Goal: Information Seeking & Learning: Learn about a topic

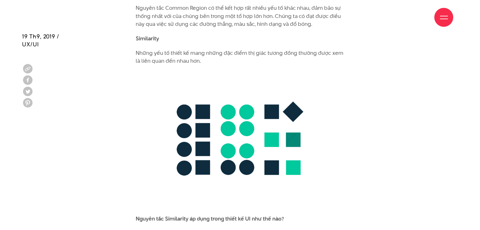
scroll to position [2472, 0]
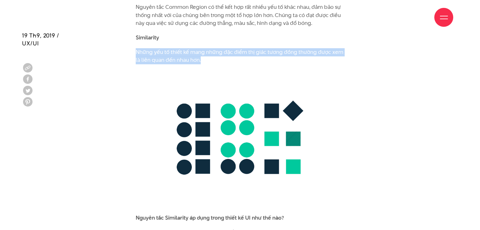
drag, startPoint x: 136, startPoint y: 45, endPoint x: 213, endPoint y: 48, distance: 76.5
click at [213, 48] on p "Những yếu tố thiết kế mang những đặc điểm thị giác tương đồng thường được xem l…" at bounding box center [240, 56] width 209 height 16
copy p "Những yếu tố thiết kế mang những đặc điểm thị giác tương đồng thường được xem l…"
click at [257, 145] on img at bounding box center [240, 140] width 209 height 138
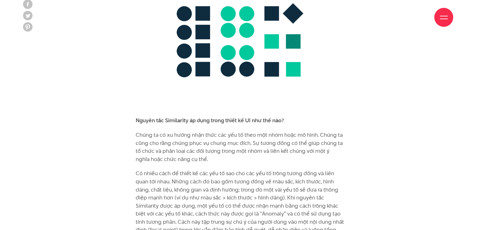
scroll to position [2585, 0]
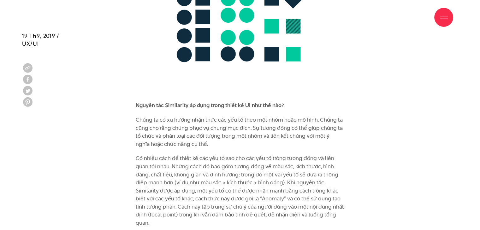
click at [257, 145] on div "Bộ não con người luôn cố gắng gán ý nghĩa cho thế giới quan bằng cách so sánh v…" at bounding box center [240, 131] width 209 height 4051
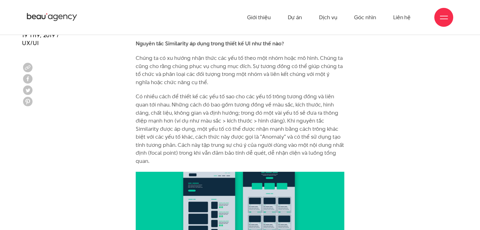
scroll to position [2646, 0]
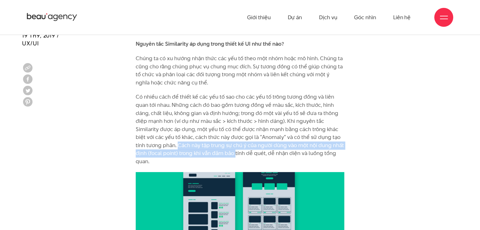
drag, startPoint x: 178, startPoint y: 139, endPoint x: 236, endPoint y: 149, distance: 58.7
click at [236, 149] on p "Có nhiều cách để thiết kế các yếu tố sao cho các yếu tố trông tương đồng và liê…" at bounding box center [240, 129] width 209 height 73
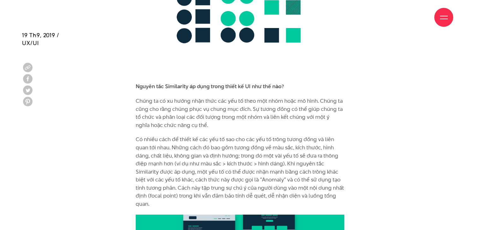
scroll to position [2603, 0]
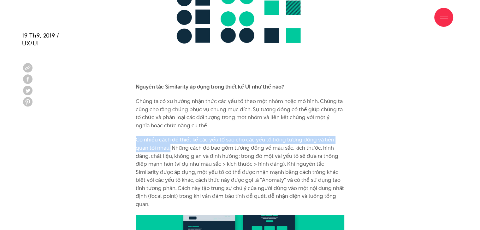
drag, startPoint x: 134, startPoint y: 134, endPoint x: 171, endPoint y: 137, distance: 37.4
click at [171, 137] on div "Bộ não con người luôn cố gắng gán ý nghĩa cho thế giới quan bằng cách so sánh v…" at bounding box center [240, 115] width 218 height 4057
click at [171, 137] on p "Có nhiều cách để thiết kế các yếu tố sao cho các yếu tố trông tương đồng và liê…" at bounding box center [240, 172] width 209 height 73
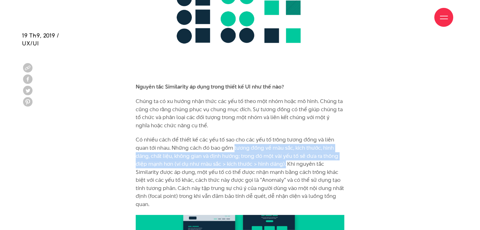
drag, startPoint x: 233, startPoint y: 140, endPoint x: 285, endPoint y: 155, distance: 54.2
click at [285, 155] on p "Có nhiều cách để thiết kế các yếu tố sao cho các yếu tố trông tương đồng và liê…" at bounding box center [240, 172] width 209 height 73
copy p "tương đồng về màu sắc, kích thước, hình dáng, chất liệu, không gian và định hướ…"
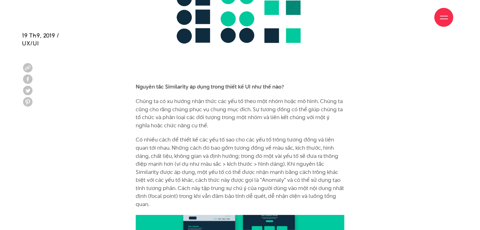
click at [180, 119] on p "Chúng ta có xu hướng nhận thức các yếu tố theo một nhóm hoặc mô hình. Chúng ta …" at bounding box center [240, 114] width 209 height 32
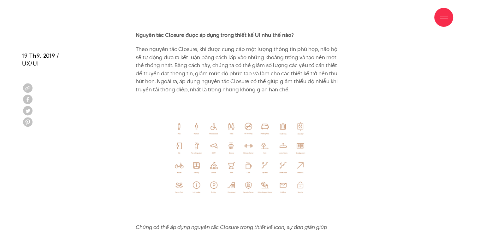
scroll to position [3149, 0]
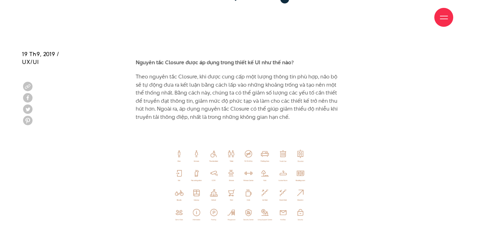
scroll to position [3121, 0]
